Goal: Book appointment/travel/reservation

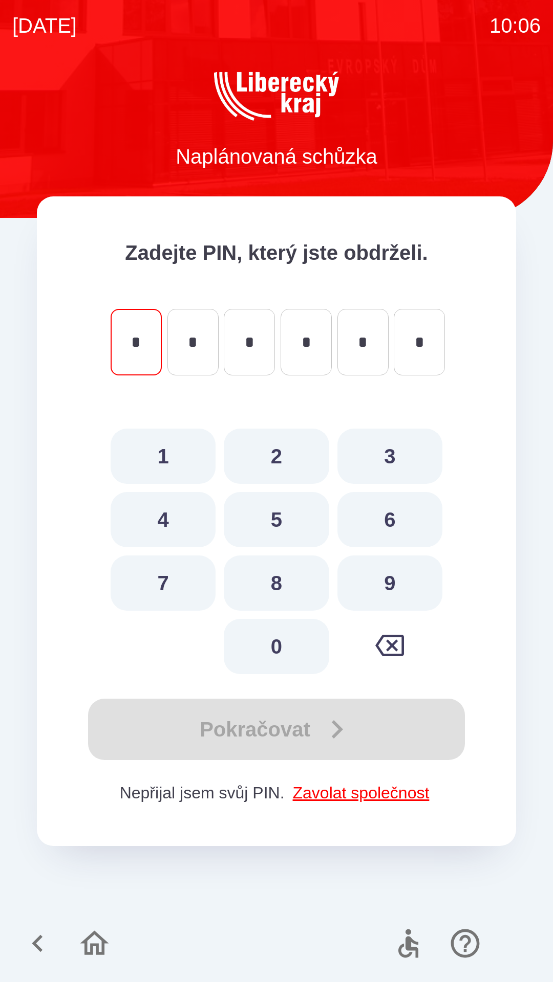
click at [176, 512] on button "4" at bounding box center [163, 519] width 105 height 55
type input "*"
click at [261, 462] on button "2" at bounding box center [276, 456] width 105 height 55
type input "*"
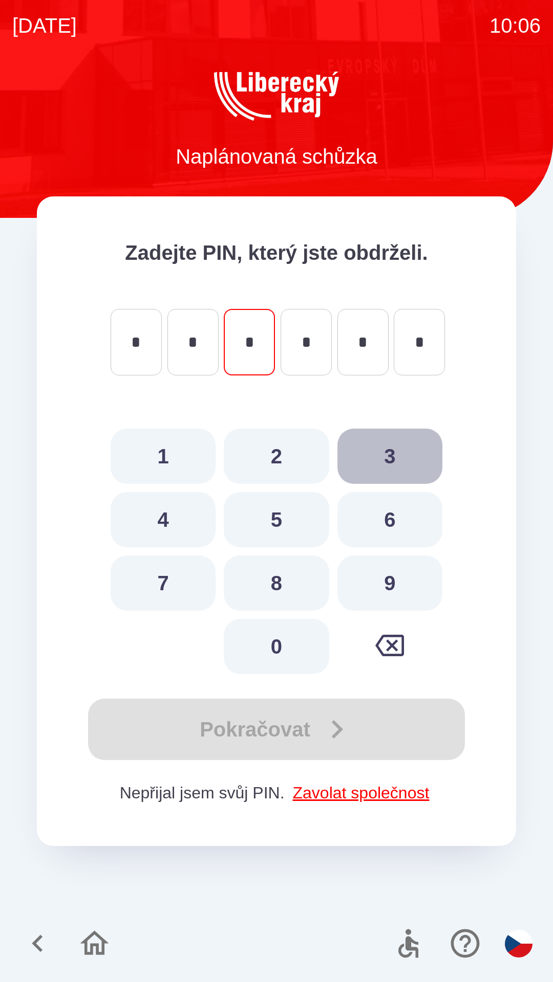
click at [374, 460] on button "3" at bounding box center [389, 456] width 105 height 55
type input "*"
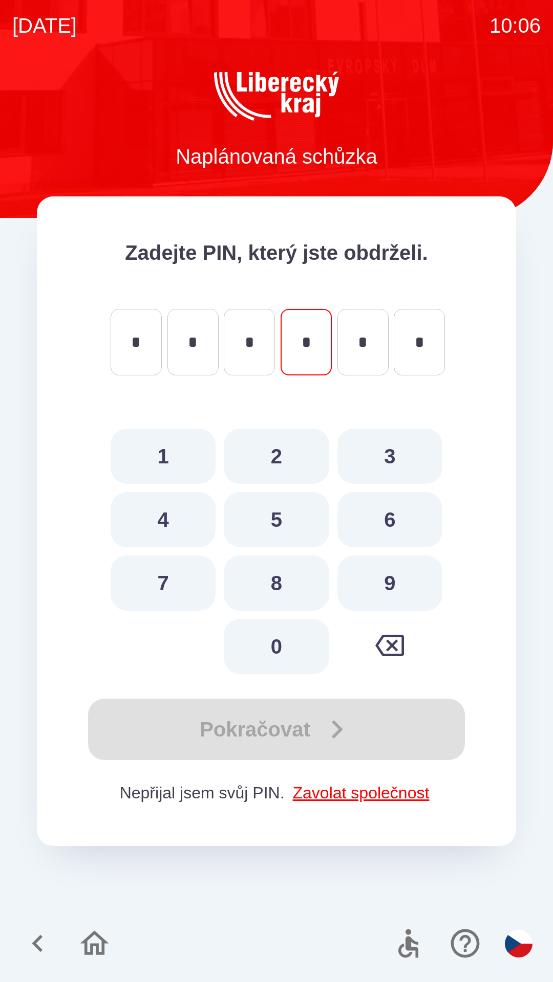
click at [177, 508] on button "4" at bounding box center [163, 519] width 105 height 55
type input "*"
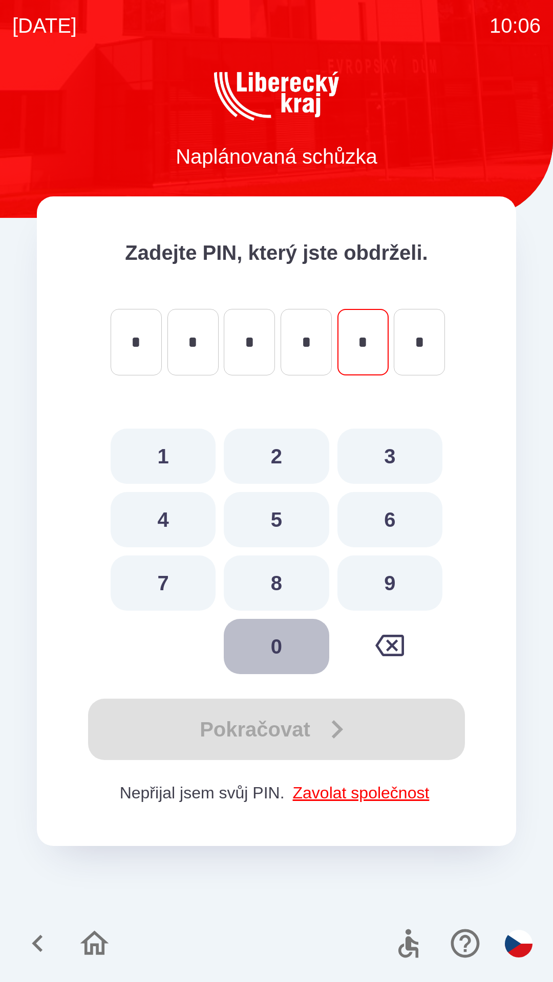
click at [258, 645] on button "0" at bounding box center [276, 646] width 105 height 55
type input "*"
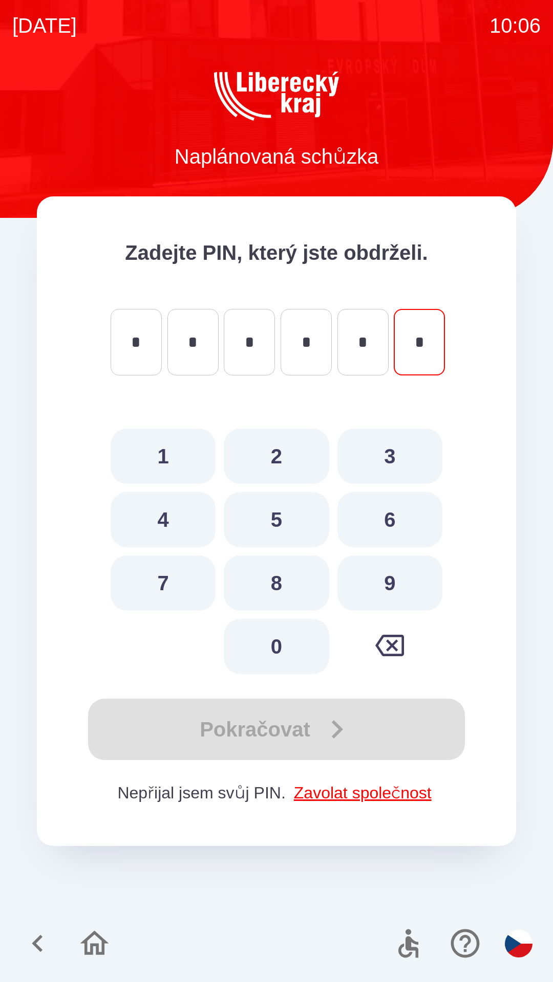
click at [267, 639] on button "0" at bounding box center [276, 646] width 105 height 55
type input "*"
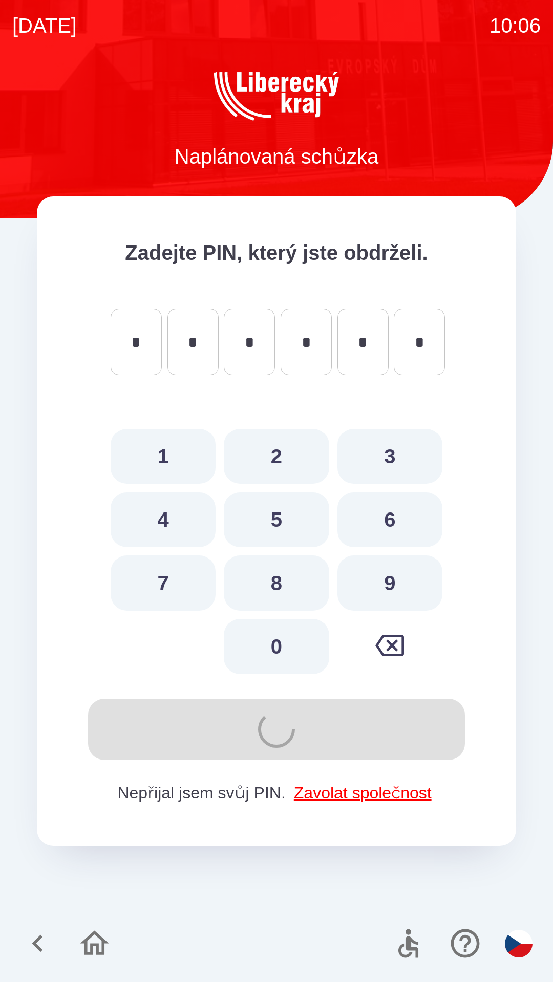
type input "*"
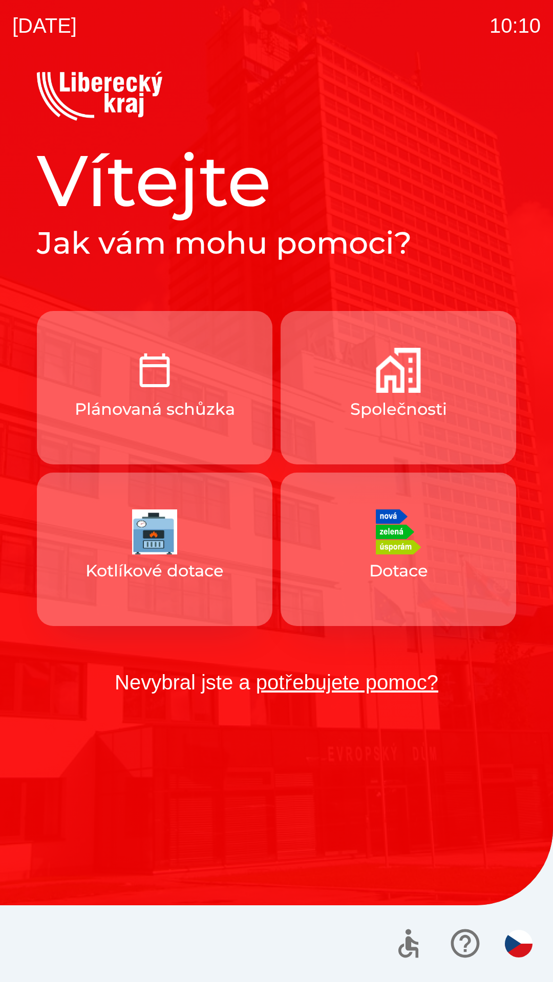
click at [196, 389] on button "Plánovaná schůzka" at bounding box center [154, 388] width 235 height 154
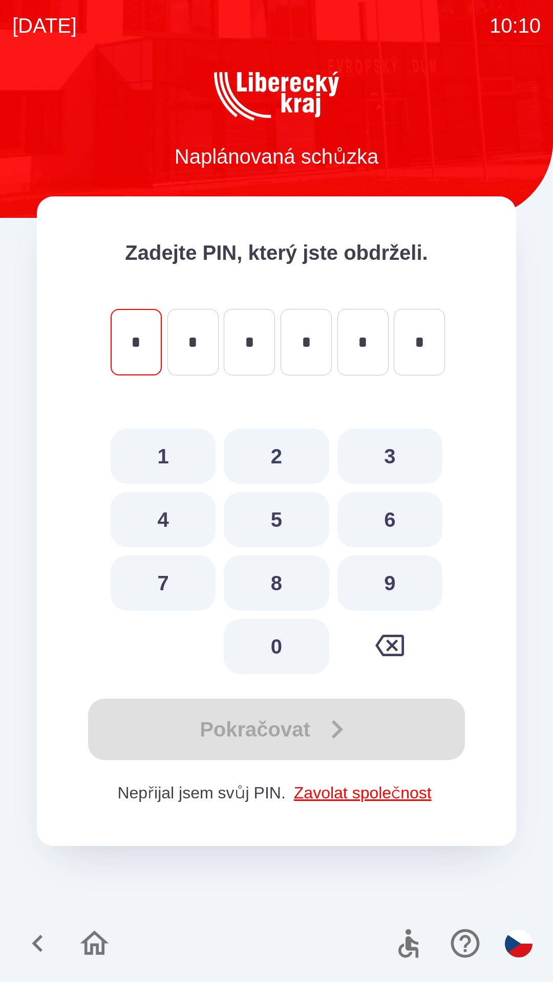
click at [176, 530] on button "4" at bounding box center [163, 519] width 105 height 55
type input "*"
click at [280, 462] on button "2" at bounding box center [276, 456] width 105 height 55
type input "*"
click at [405, 456] on button "3" at bounding box center [389, 456] width 105 height 55
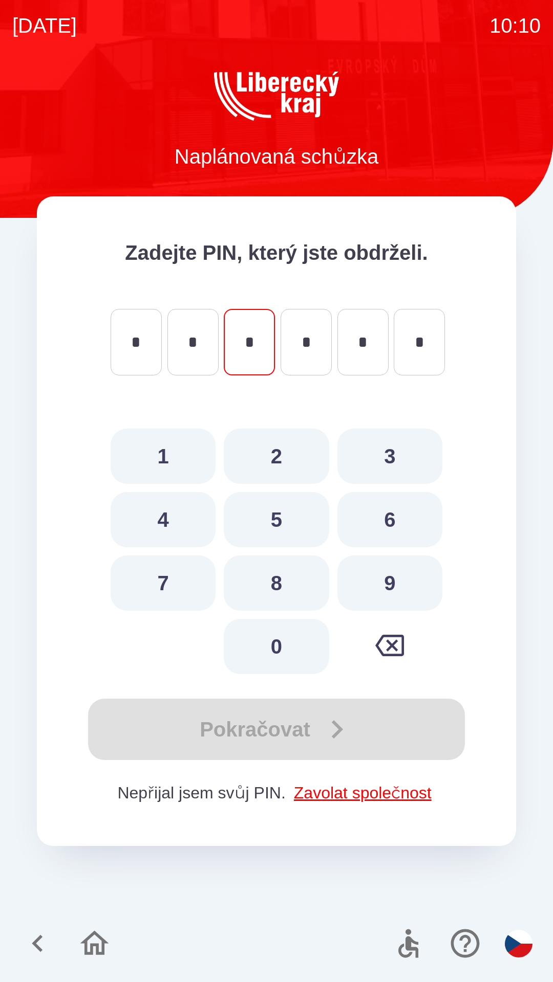
type input "*"
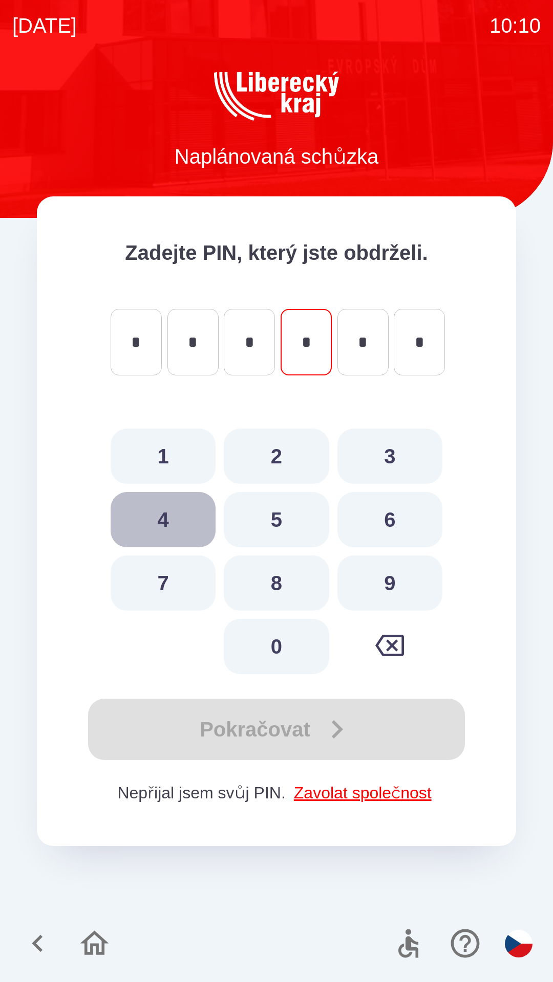
click at [187, 531] on button "4" at bounding box center [163, 519] width 105 height 55
type input "*"
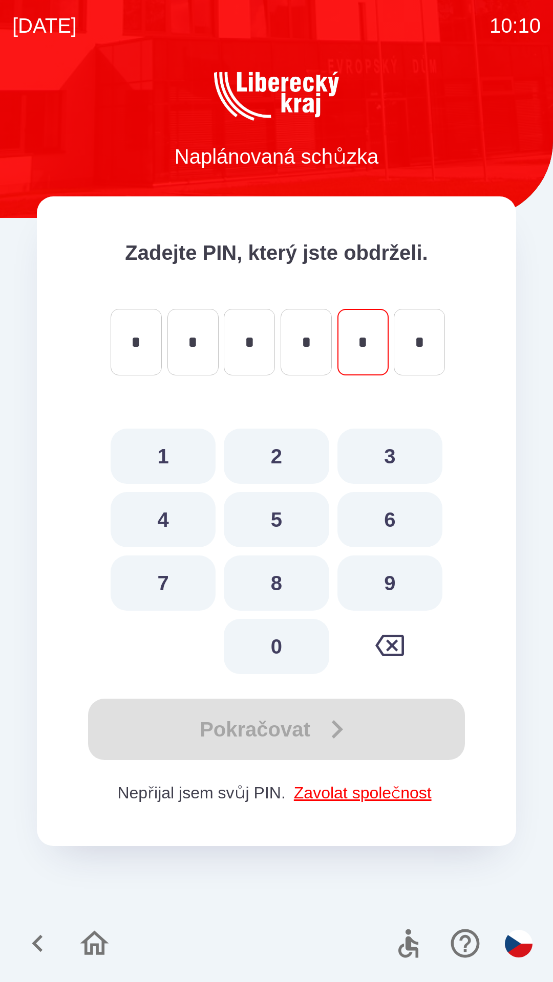
click at [271, 646] on button "0" at bounding box center [276, 646] width 105 height 55
type input "*"
click at [266, 654] on button "0" at bounding box center [276, 646] width 105 height 55
type input "*"
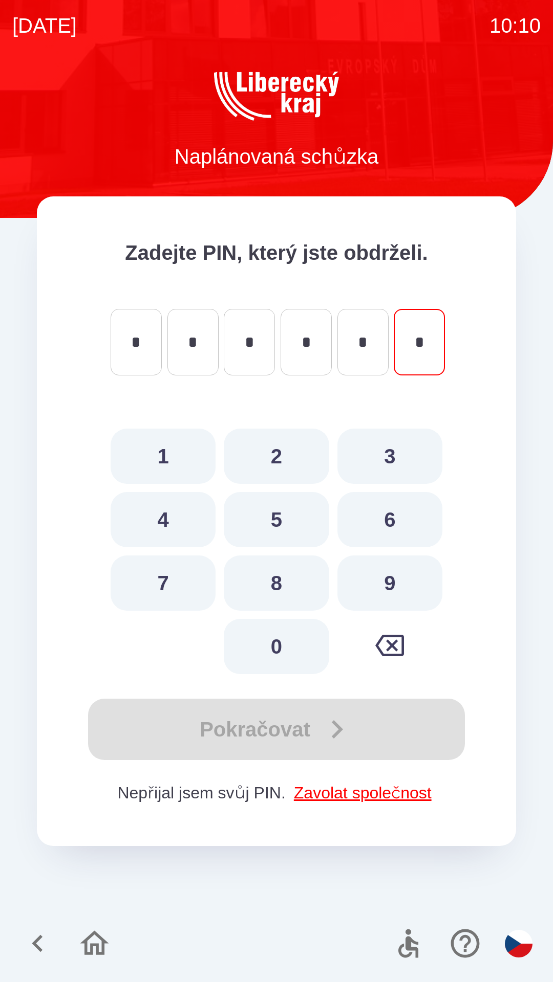
type input "*"
